Goal: Information Seeking & Learning: Learn about a topic

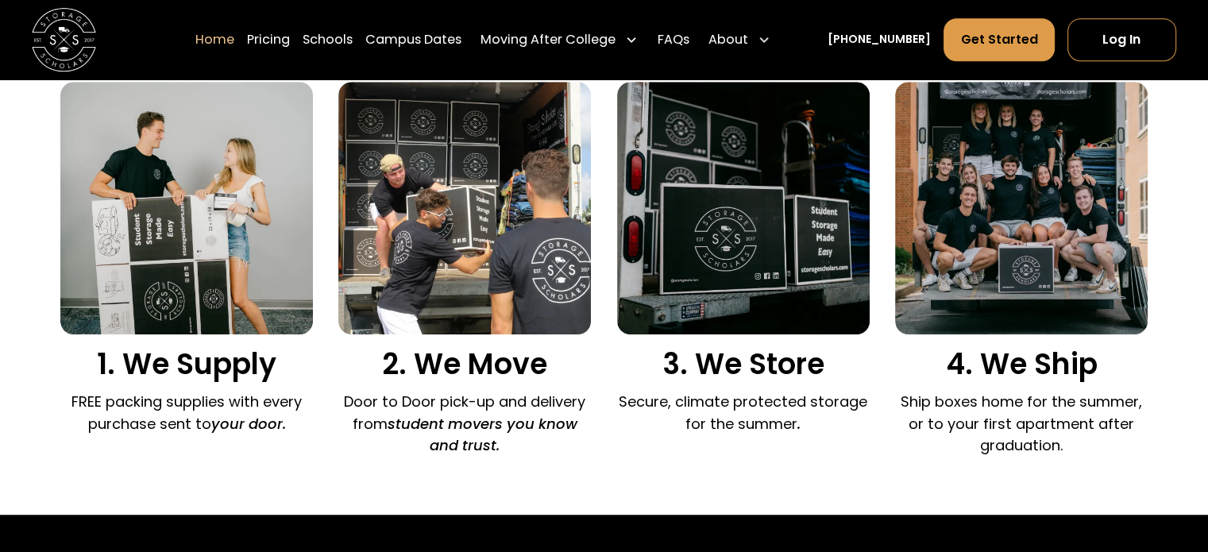
scroll to position [1271, 0]
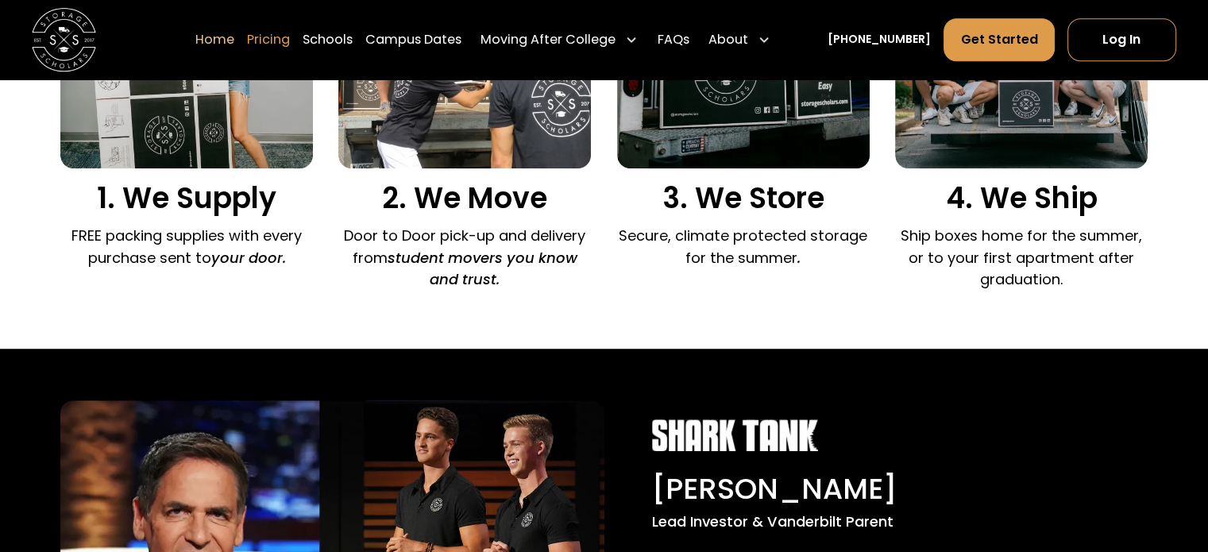
click at [290, 46] on link "Pricing" at bounding box center [268, 39] width 43 height 44
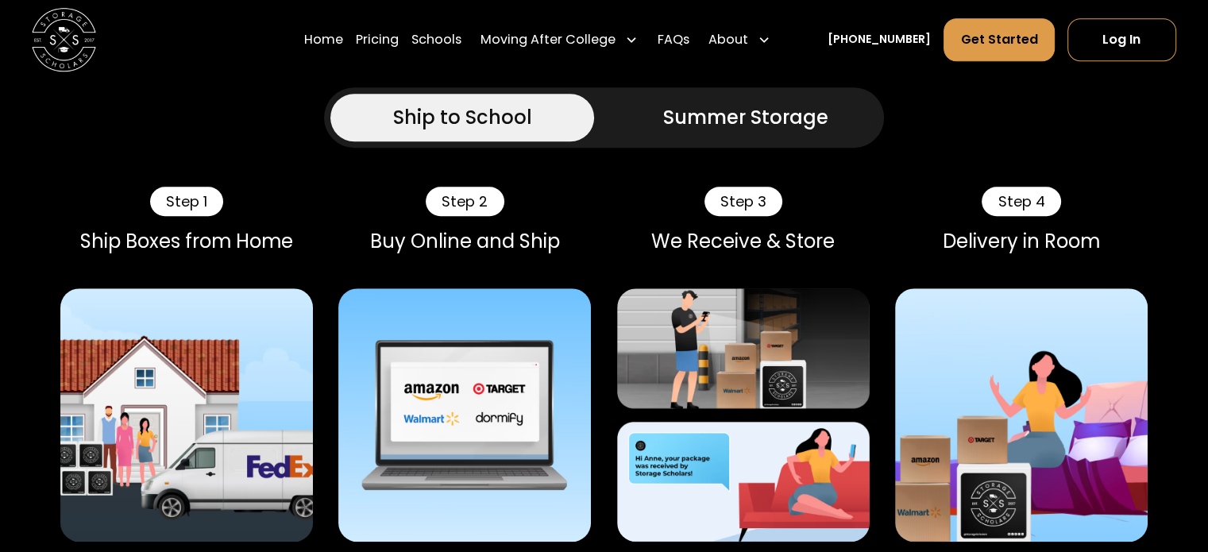
scroll to position [1271, 0]
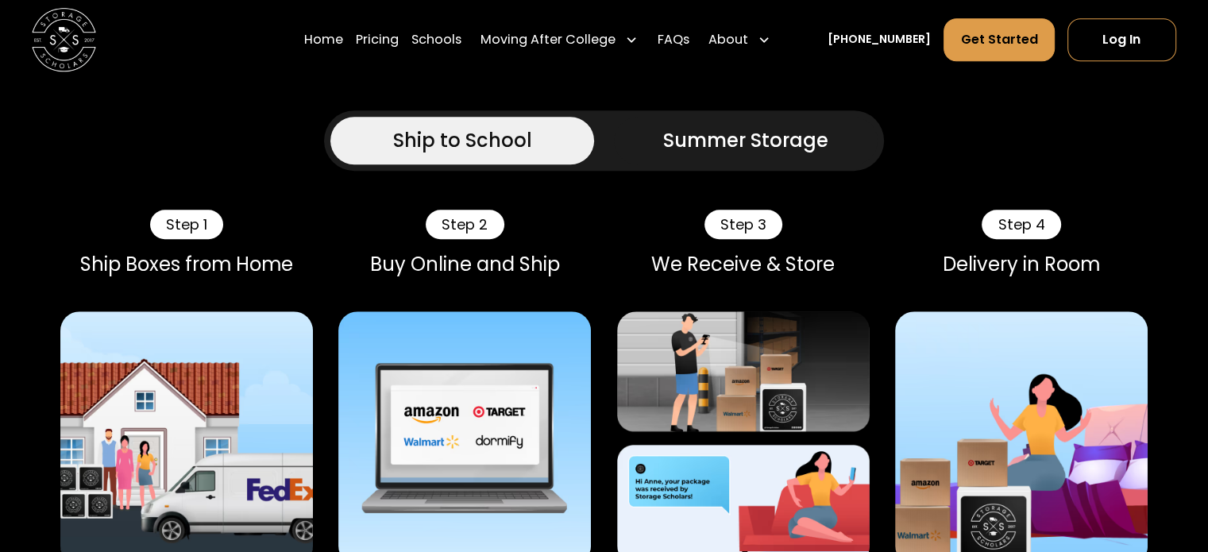
click at [705, 150] on div "Summer Storage" at bounding box center [745, 140] width 165 height 29
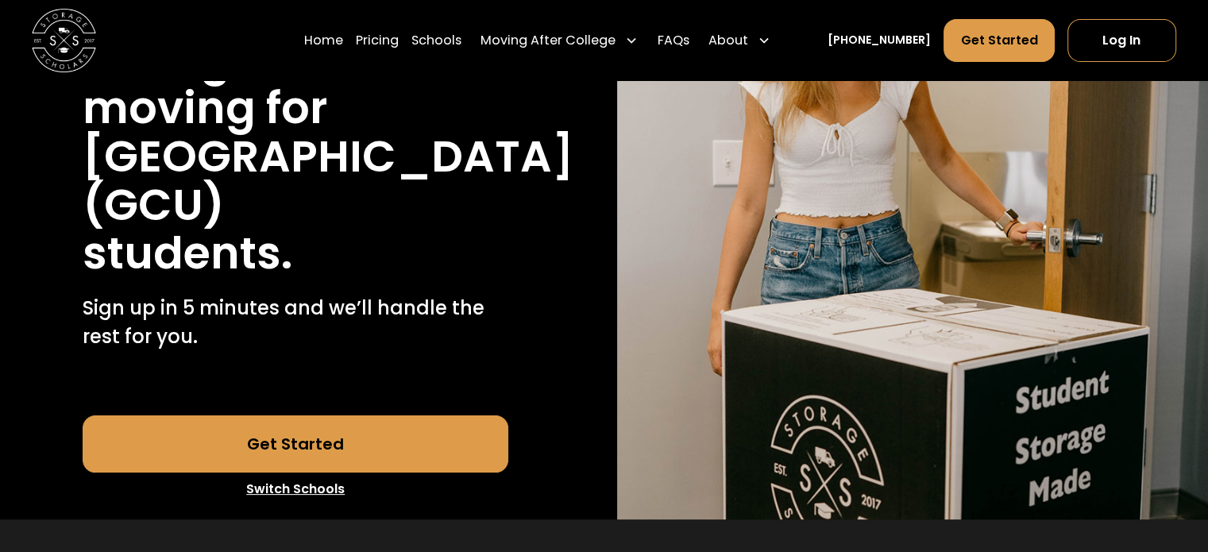
scroll to position [238, 0]
